Goal: Learn about a topic: Learn about a topic

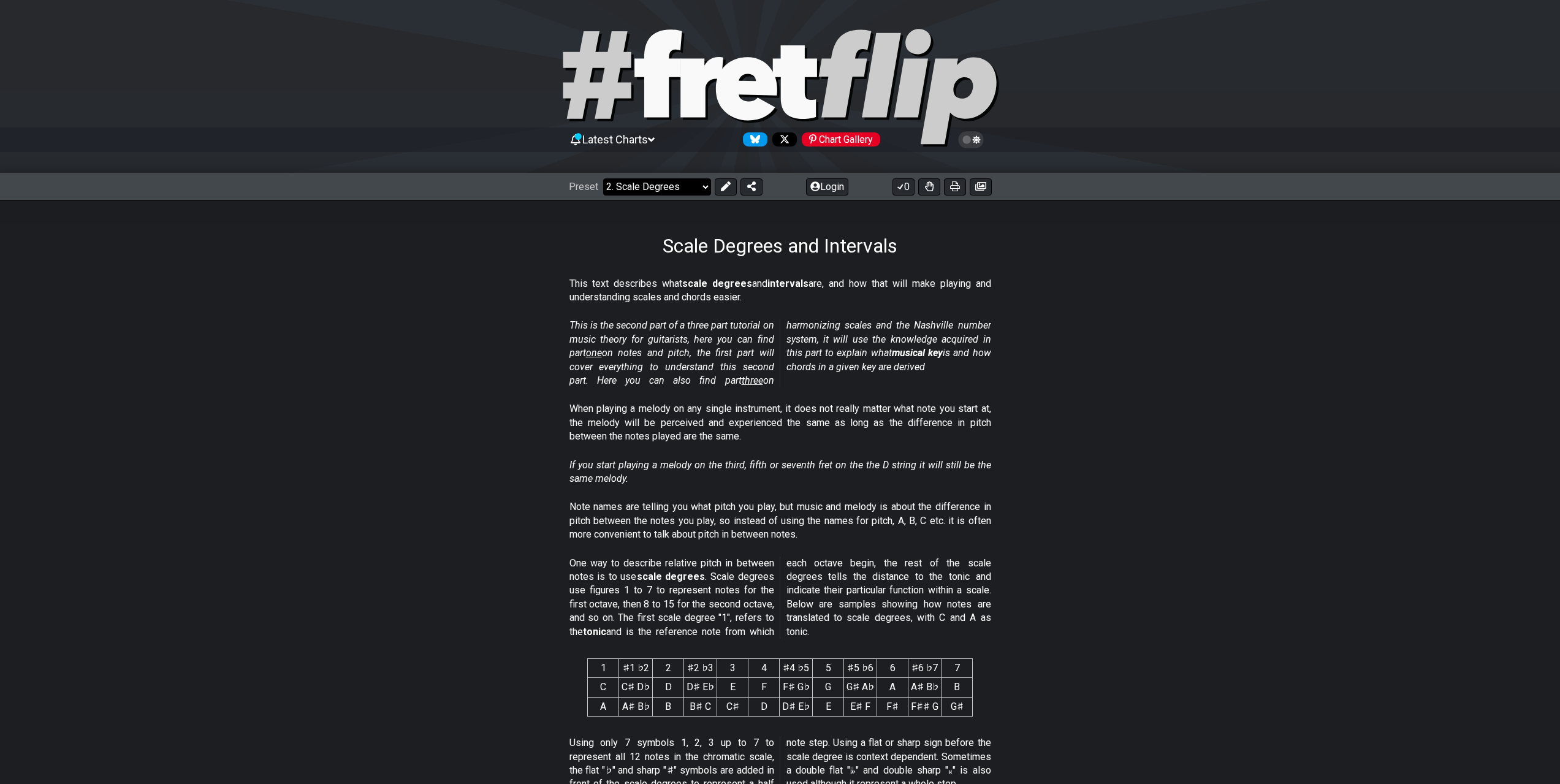
click at [665, 188] on select "Welcome to #fretflip! Initial Preset Custom Preset Minor Pentatonic Major Penta…" at bounding box center [657, 187] width 108 height 17
click at [603, 178] on select "Welcome to #fretflip! Initial Preset Custom Preset Minor Pentatonic Major Penta…" at bounding box center [657, 187] width 108 height 17
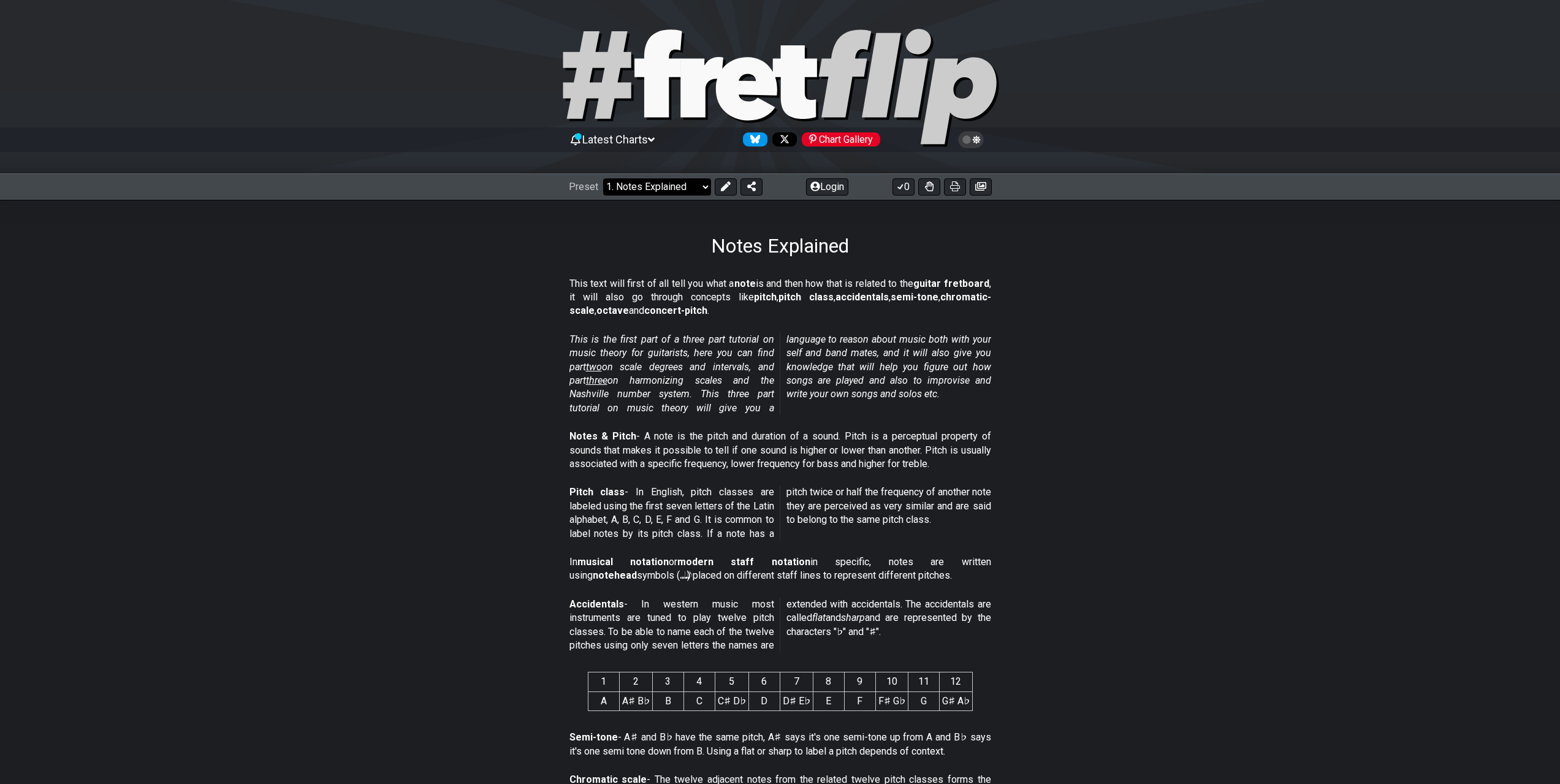
click at [697, 185] on select "Welcome to #fretflip! Initial Preset Custom Preset Minor Pentatonic Major Penta…" at bounding box center [657, 187] width 108 height 17
click at [603, 178] on select "Welcome to #fretflip! Initial Preset Custom Preset Minor Pentatonic Major Penta…" at bounding box center [657, 187] width 108 height 17
select select "/scale-degrees-and-intervals"
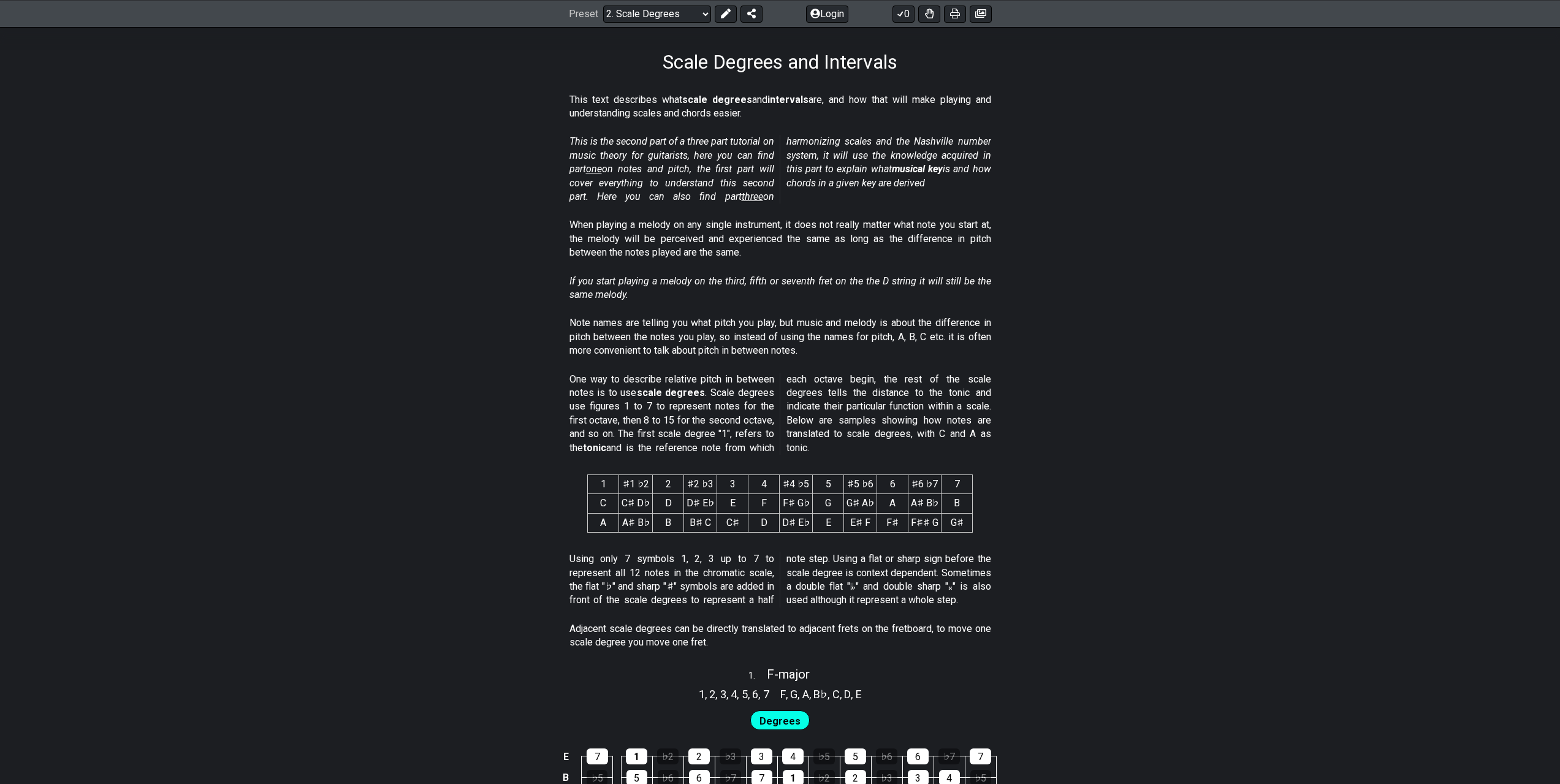
scroll to position [245, 0]
